Goal: Navigation & Orientation: Find specific page/section

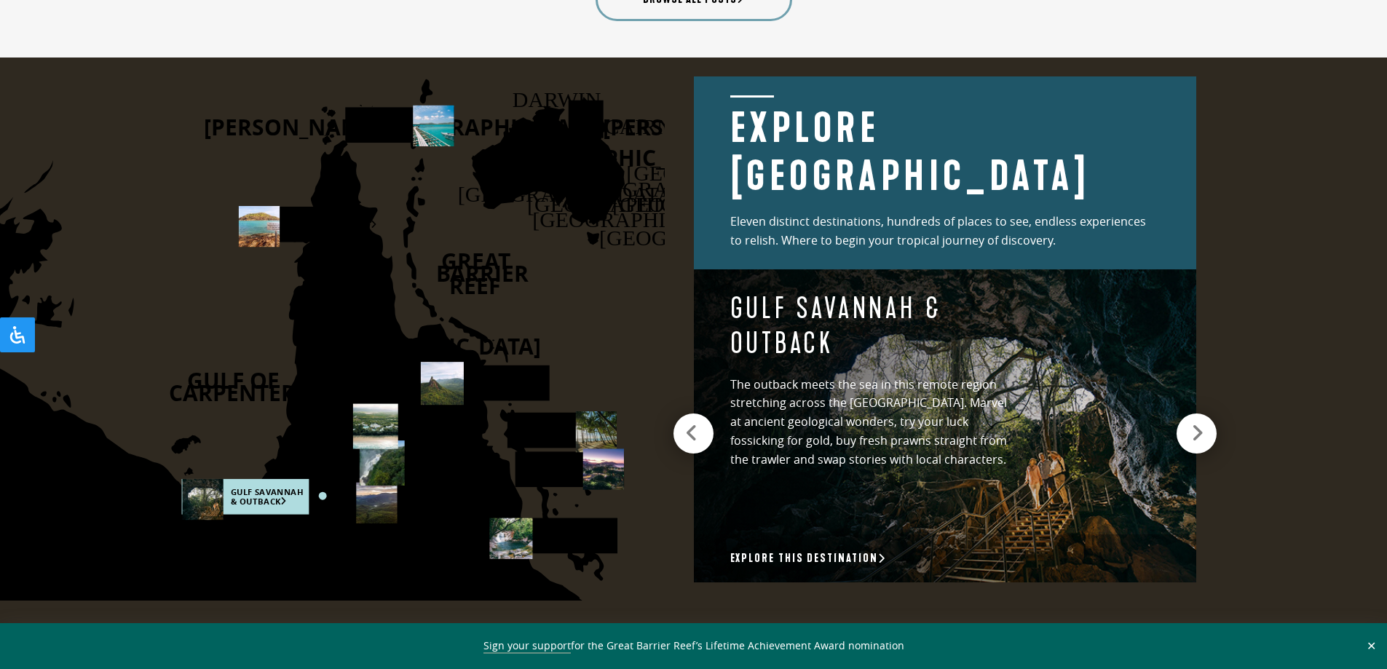
scroll to position [2025, 0]
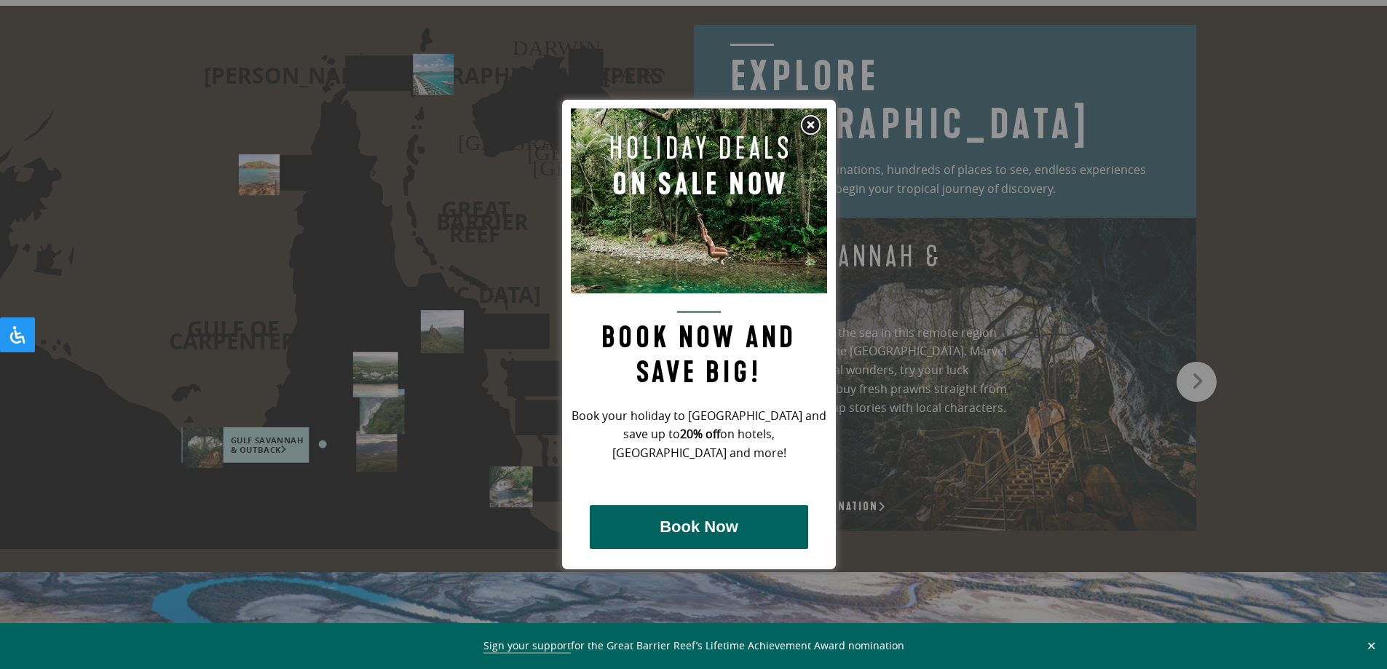
drag, startPoint x: 806, startPoint y: 125, endPoint x: 811, endPoint y: 156, distance: 30.9
click at [806, 126] on img at bounding box center [811, 125] width 22 height 22
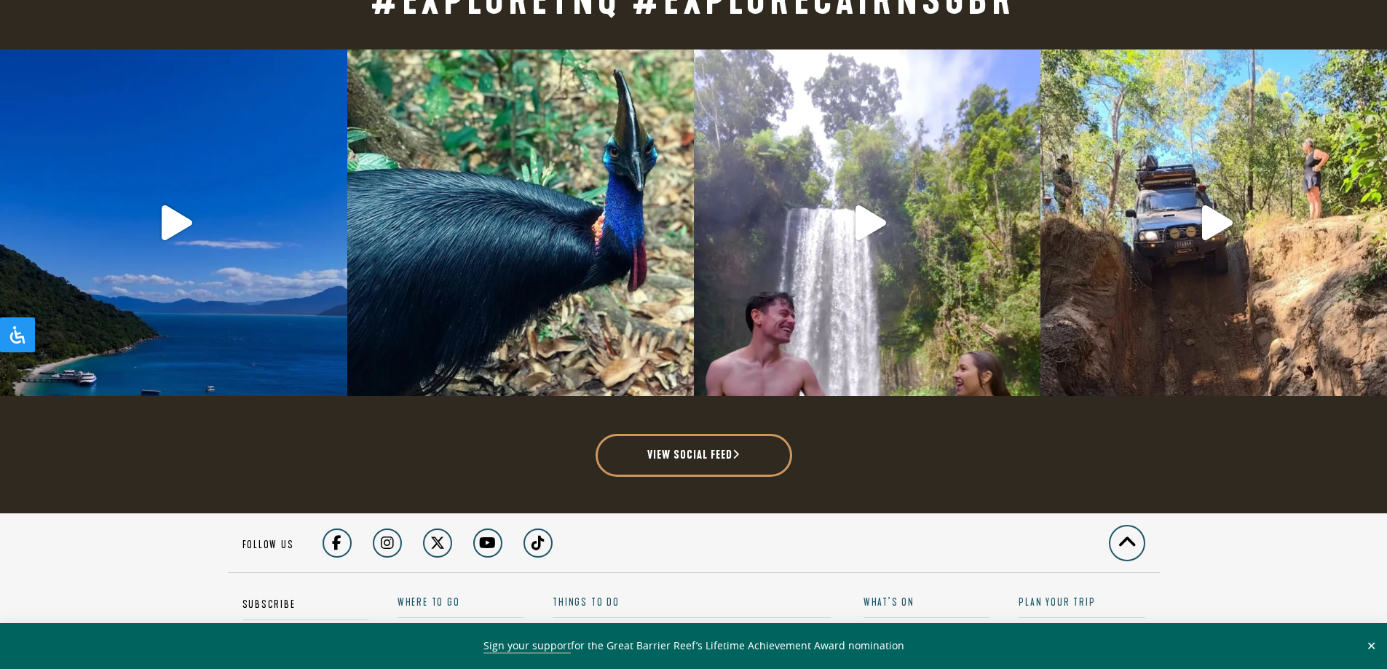
scroll to position [3604, 0]
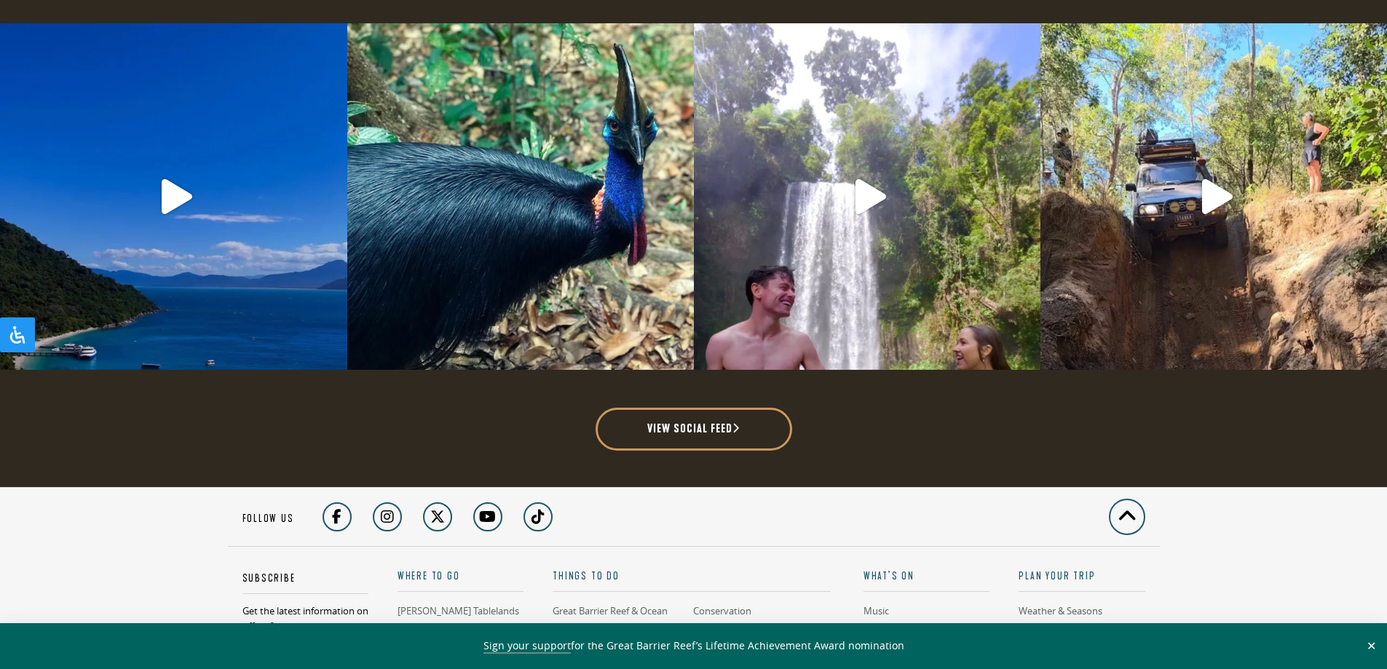
drag, startPoint x: 1210, startPoint y: 150, endPoint x: 1210, endPoint y: 176, distance: 26.2
click at [1210, 155] on link "Open post by tropicalnorthqueensland with ID 18358363654085132" at bounding box center [1214, 196] width 342 height 342
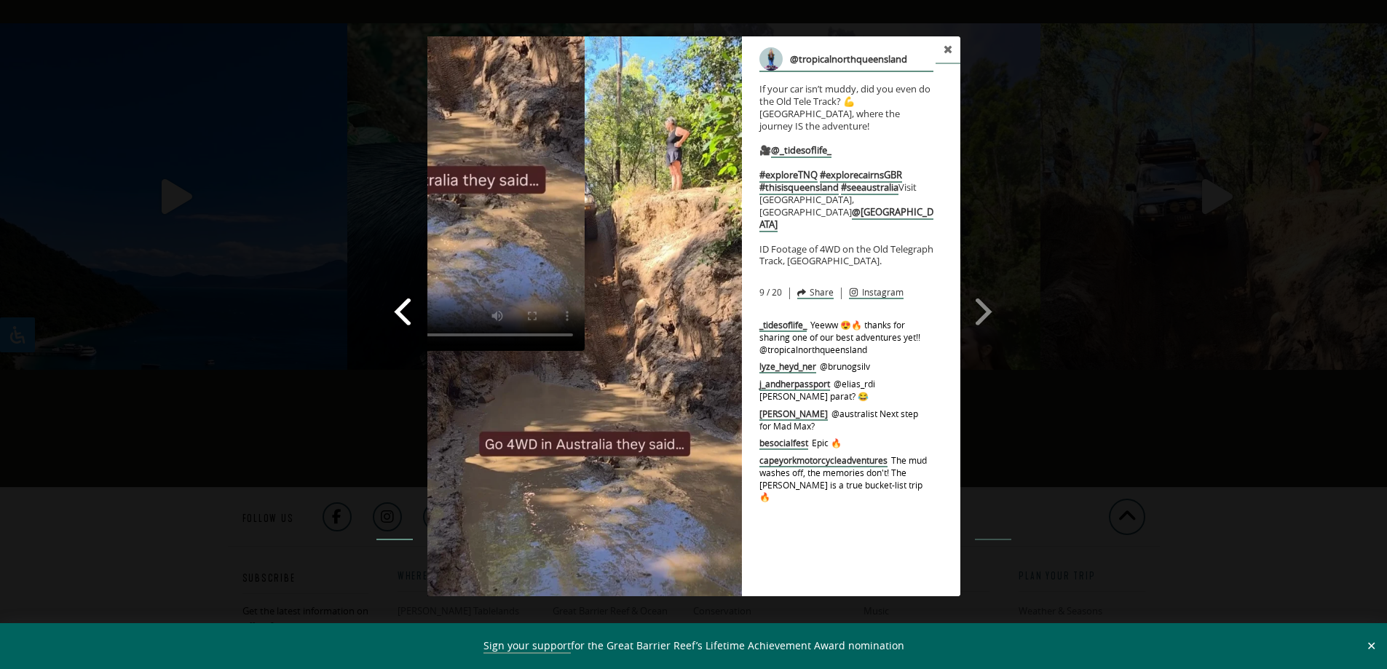
click at [402, 317] on span at bounding box center [403, 311] width 25 height 33
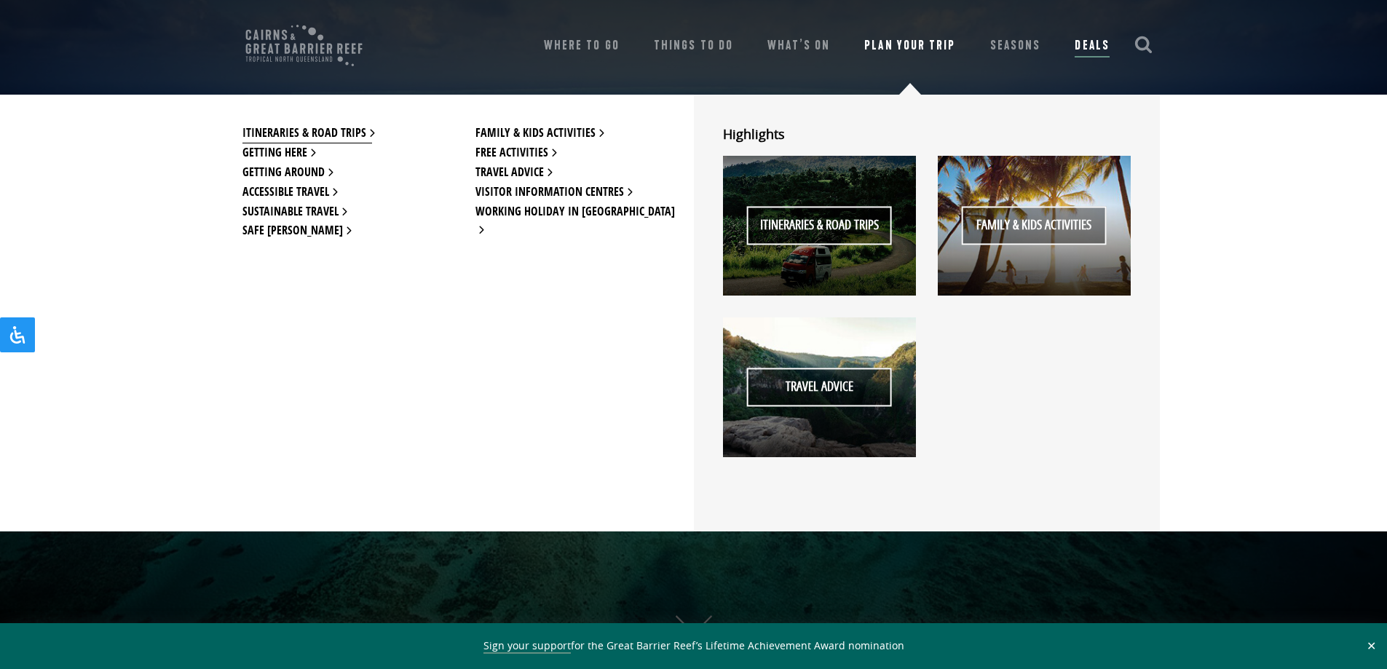
click at [312, 126] on link "Itineraries & Road Trips" at bounding box center [308, 134] width 130 height 20
